Goal: Task Accomplishment & Management: Manage account settings

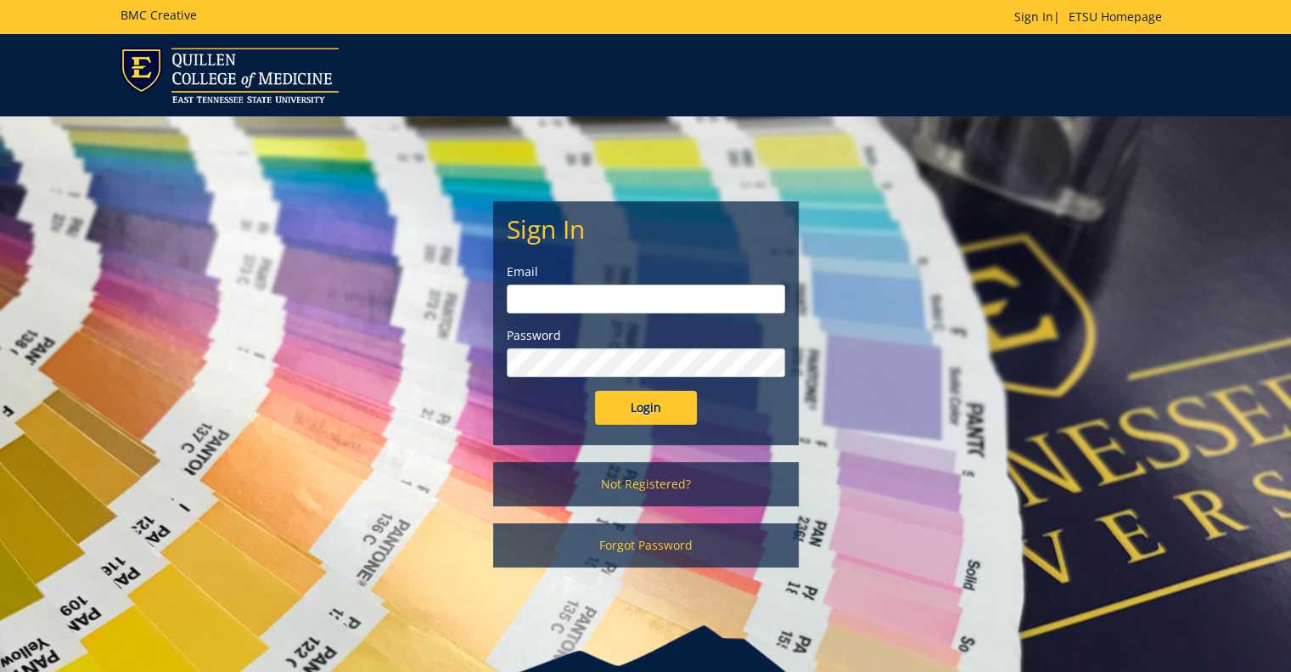
click at [593, 294] on input "email" at bounding box center [646, 298] width 278 height 29
type input "[PERSON_NAME][EMAIL_ADDRESS][DOMAIN_NAME]"
click at [595, 391] on input "Login" at bounding box center [646, 408] width 102 height 34
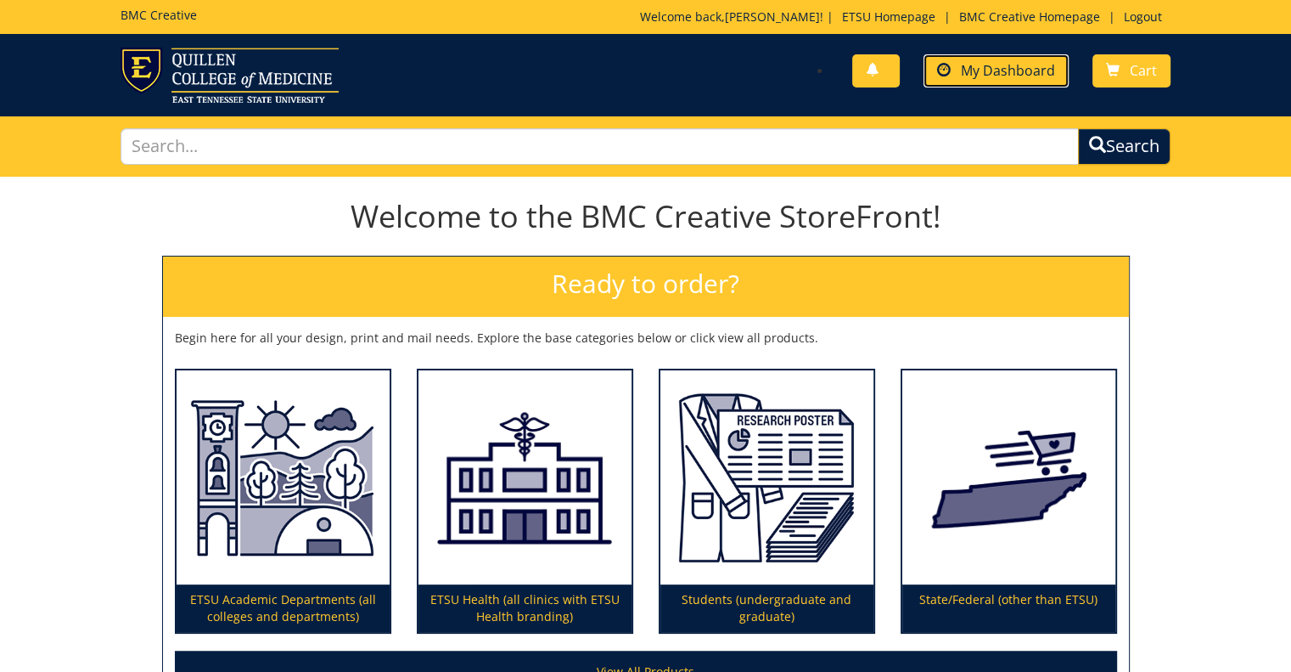
click at [1000, 77] on span "My Dashboard" at bounding box center [1008, 70] width 94 height 19
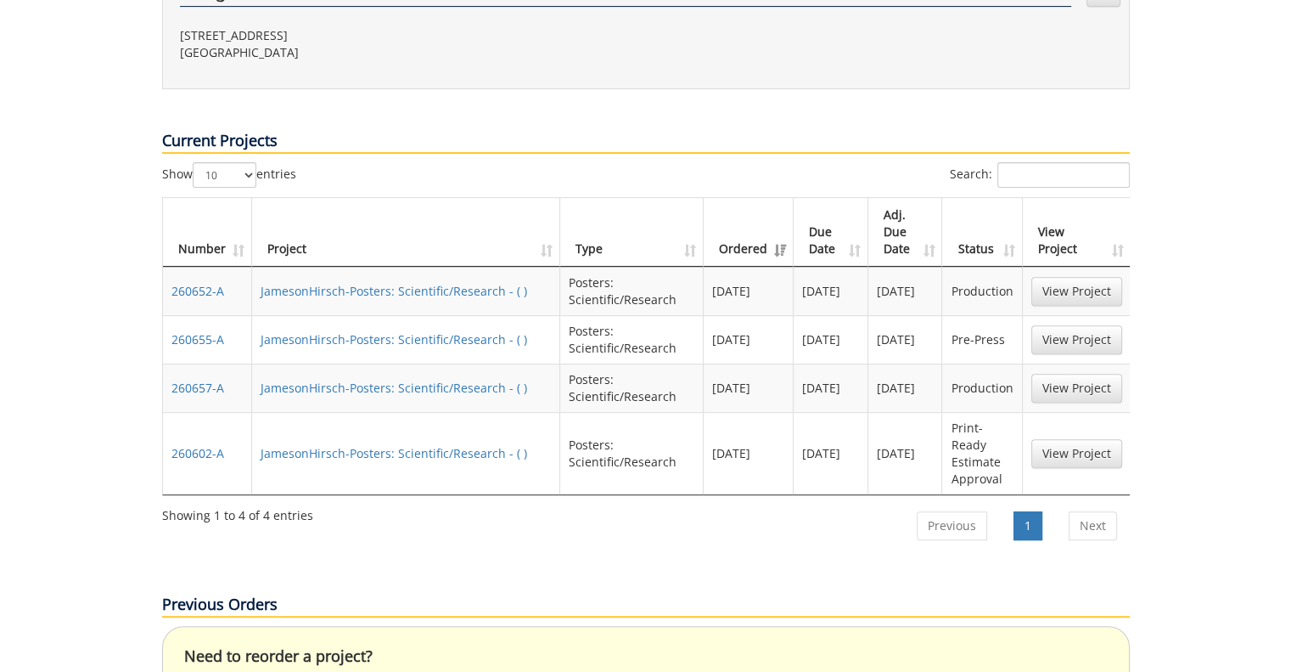
scroll to position [594, 0]
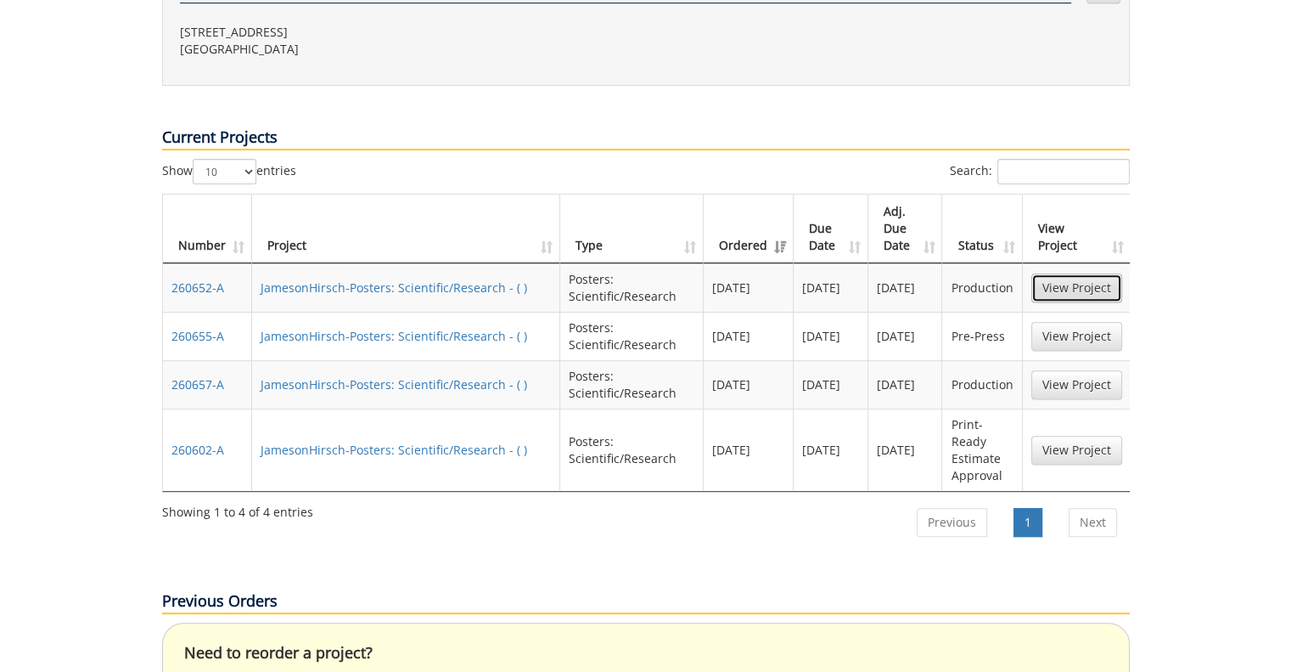
click at [1088, 273] on link "View Project" at bounding box center [1077, 287] width 91 height 29
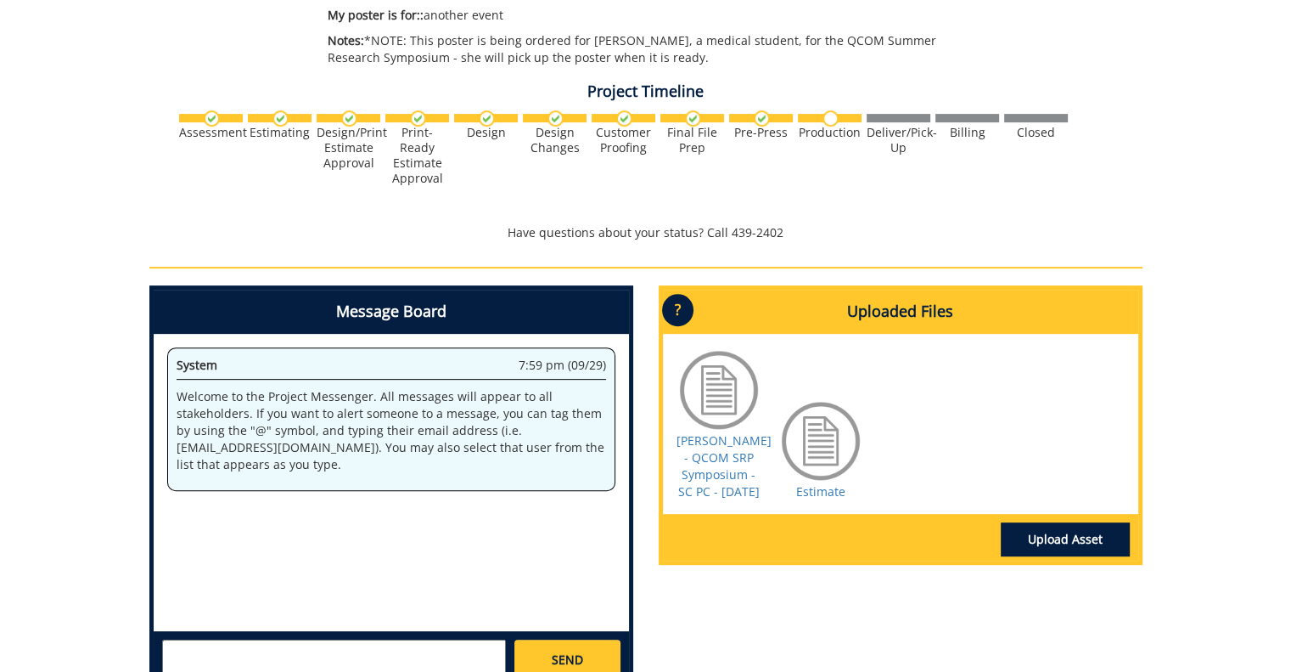
scroll to position [594, 0]
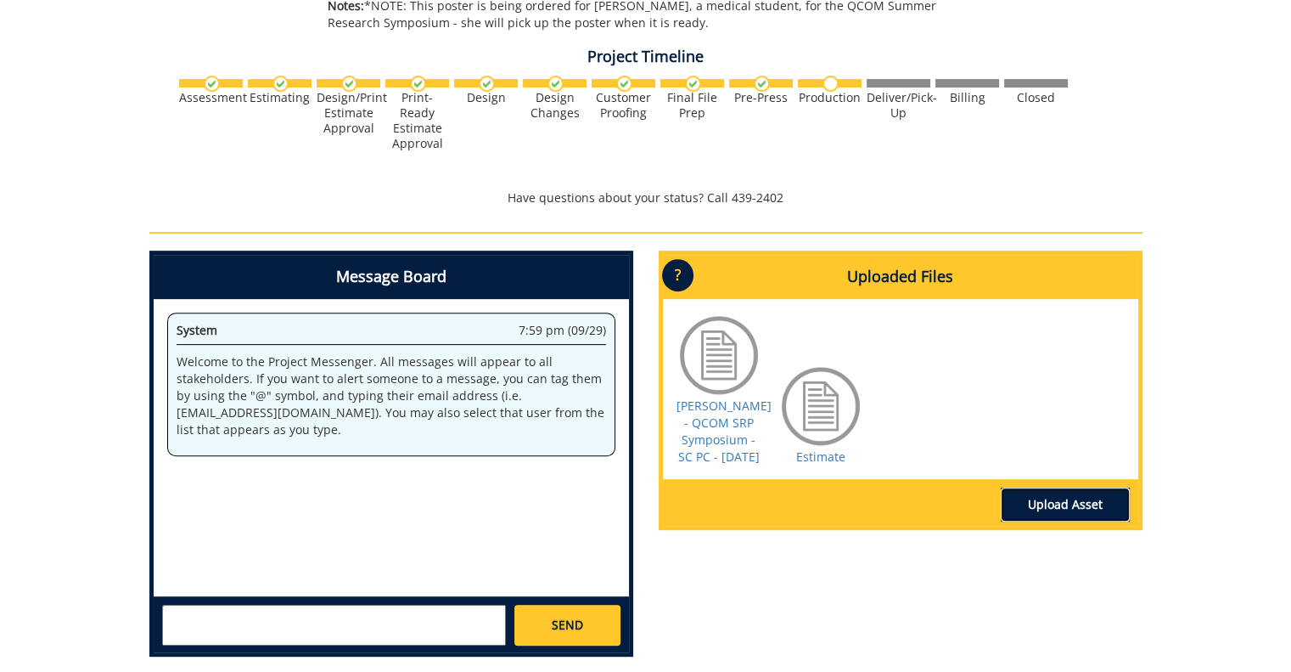
click at [1060, 521] on link "Upload Asset" at bounding box center [1065, 504] width 129 height 34
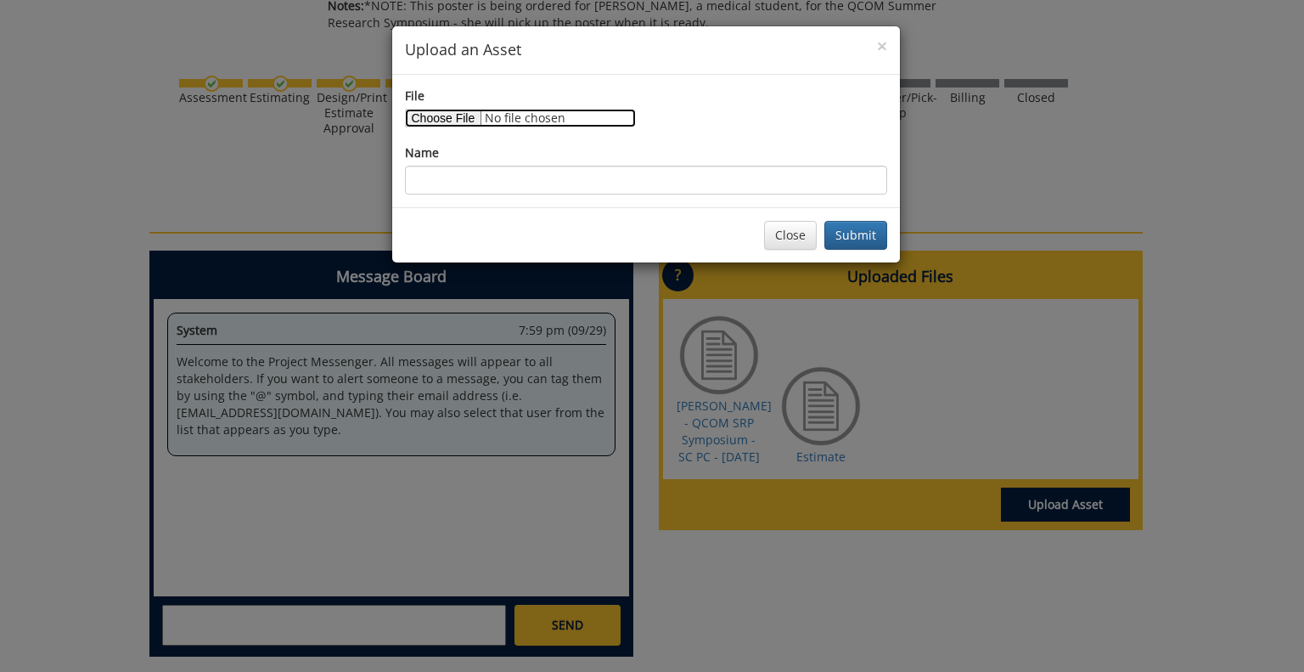
click at [459, 124] on input "File" at bounding box center [520, 118] width 231 height 19
type input "C:\fakepath\Bellan - SC Eff Stress Opt WBI HRQL - Primary Care - POSTER - FINAL…"
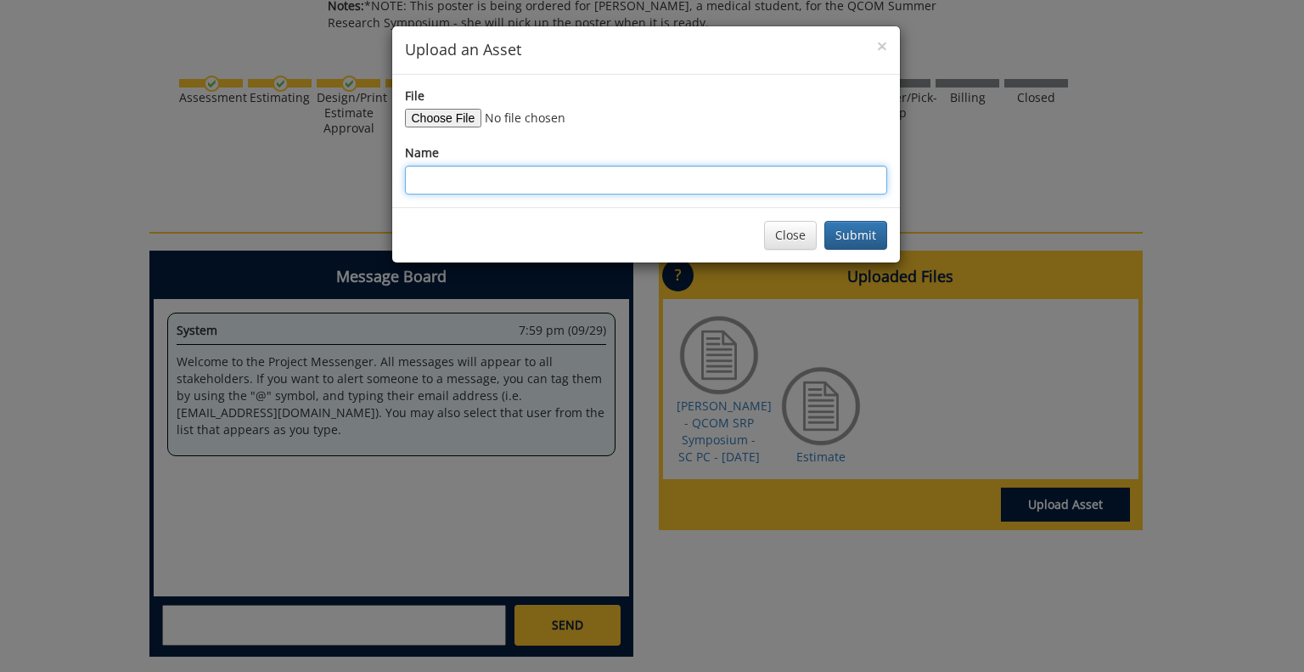
click at [552, 188] on input "Name" at bounding box center [646, 180] width 482 height 29
type input "Bellan - CORRECTED Poster [Sorry!]"
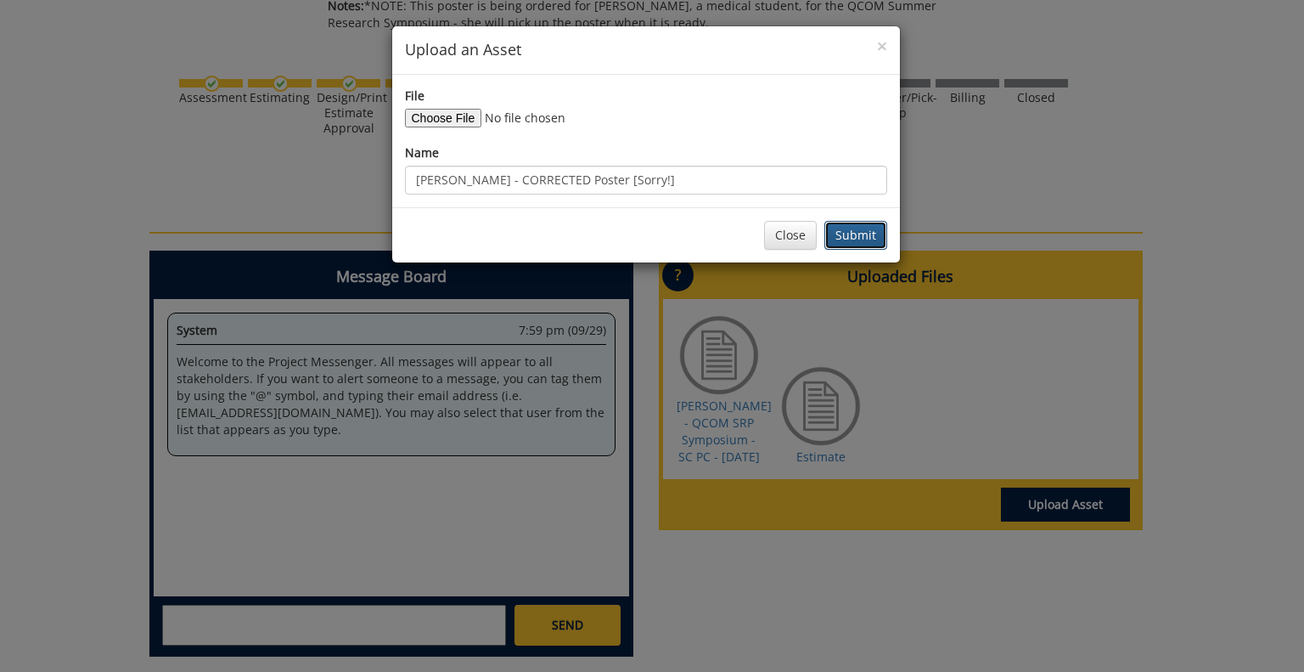
click at [864, 236] on button "Submit" at bounding box center [855, 235] width 63 height 29
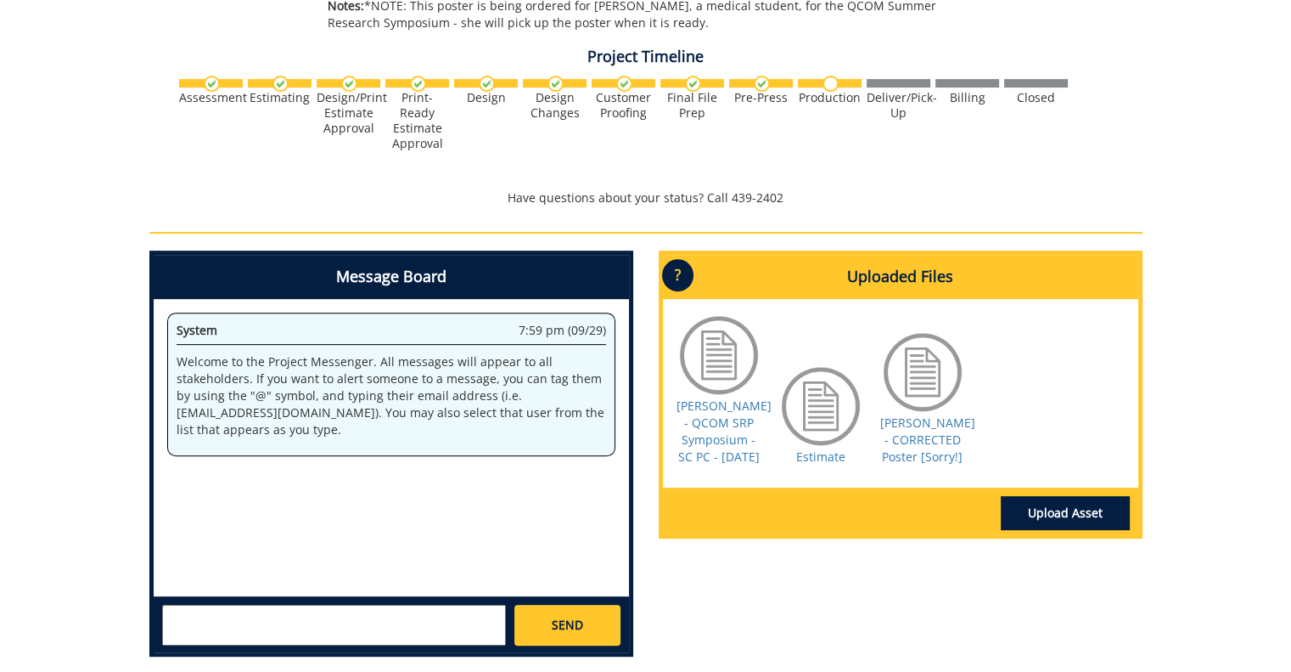
click at [363, 632] on textarea at bounding box center [334, 625] width 344 height 41
type textarea "h"
type textarea "Hello - My student found an error. It is the same exact poster with only a head…"
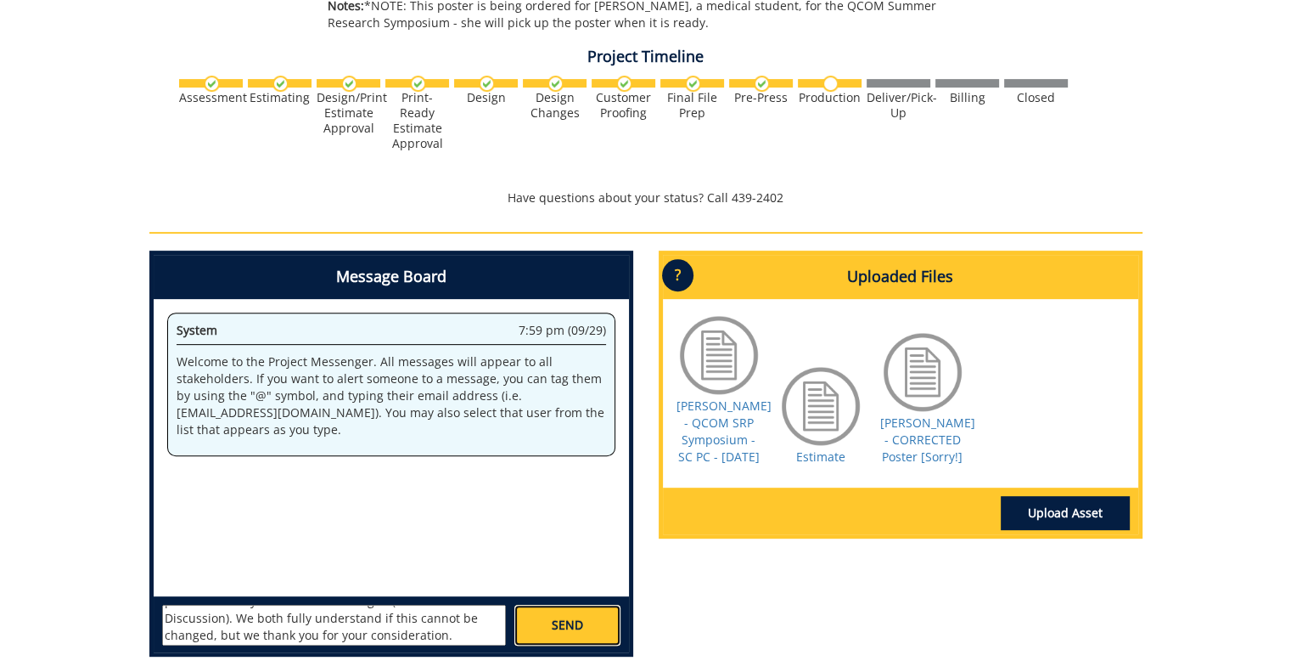
click at [575, 620] on span "SEND" at bounding box center [567, 624] width 31 height 17
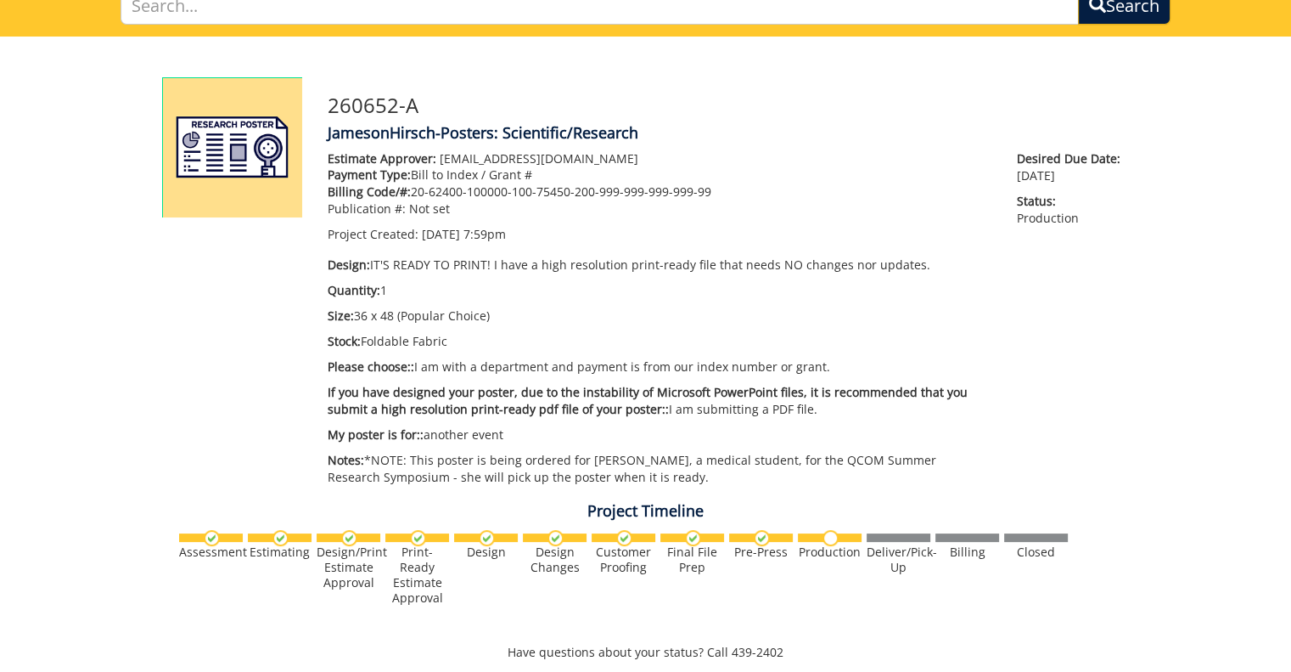
scroll to position [0, 0]
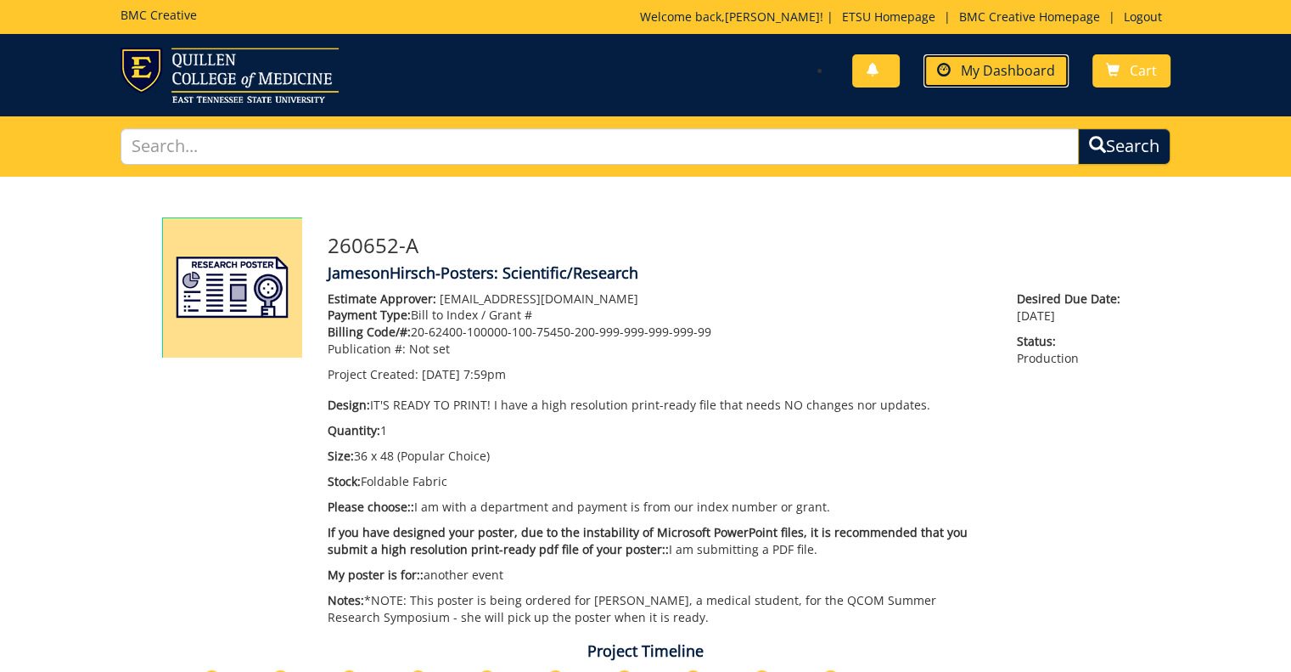
click at [999, 79] on span "My Dashboard" at bounding box center [1008, 70] width 94 height 19
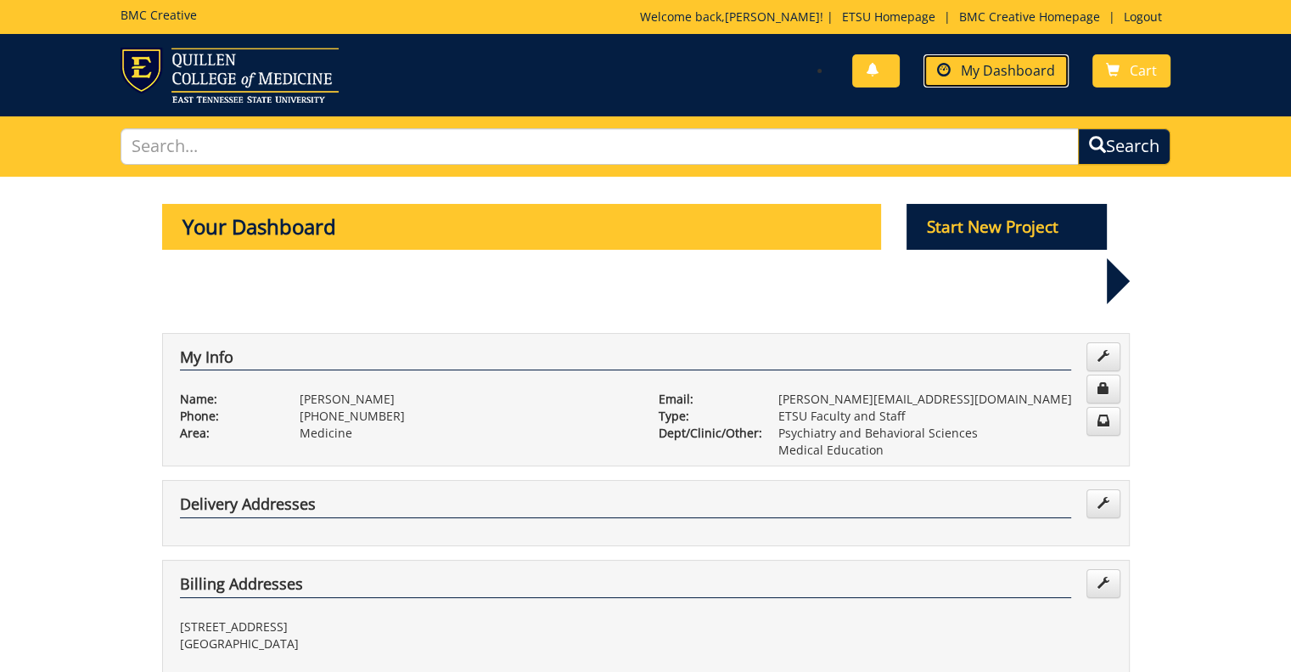
click at [982, 56] on link "My Dashboard" at bounding box center [996, 70] width 145 height 33
click at [1156, 15] on link "Logout" at bounding box center [1143, 16] width 55 height 16
